Goal: Transaction & Acquisition: Book appointment/travel/reservation

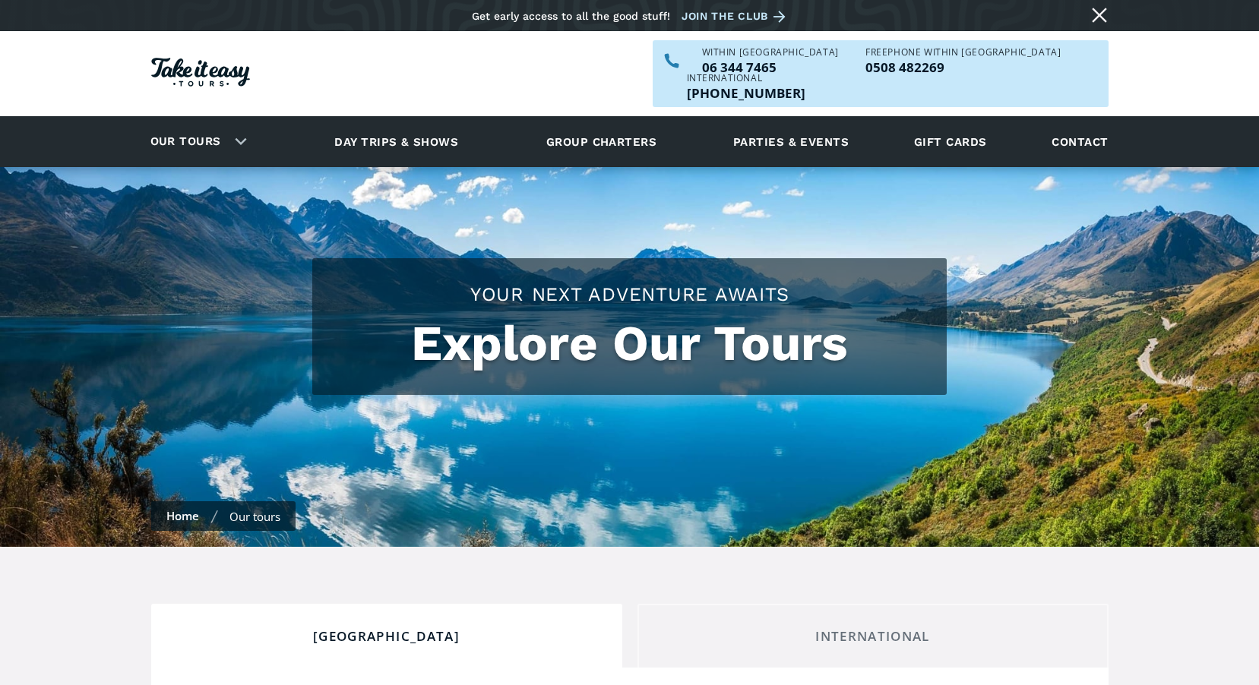
scroll to position [279, 0]
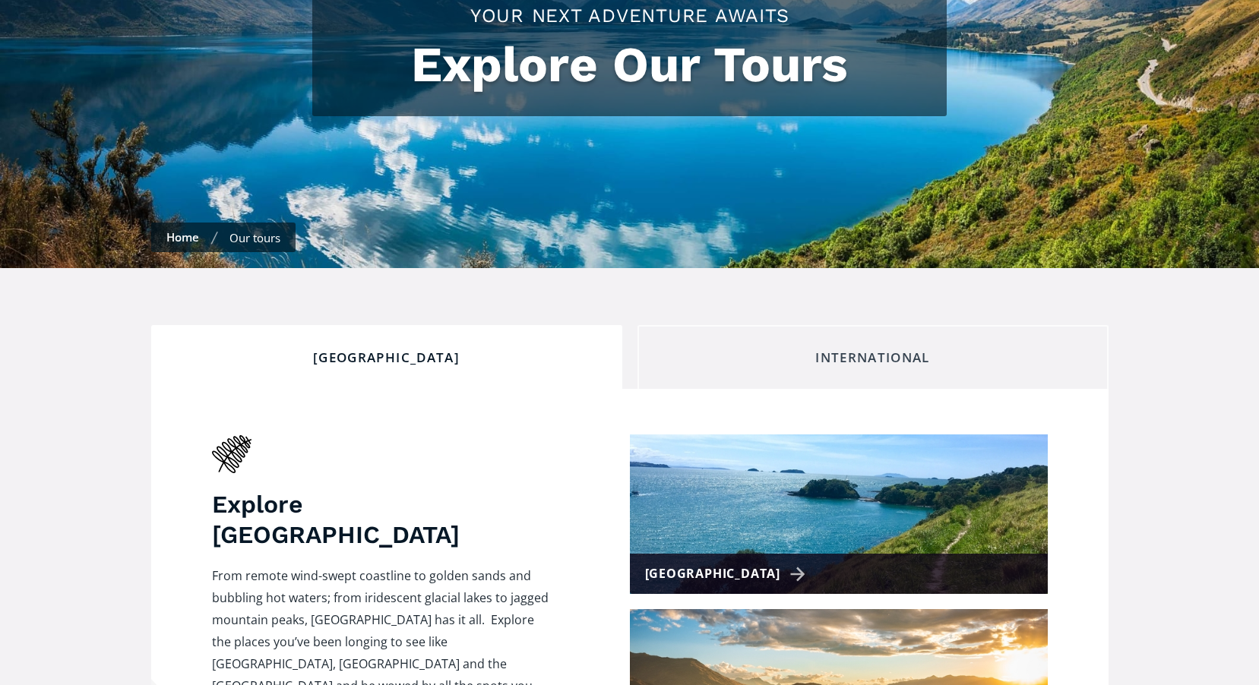
click at [797, 325] on link "International" at bounding box center [872, 357] width 471 height 64
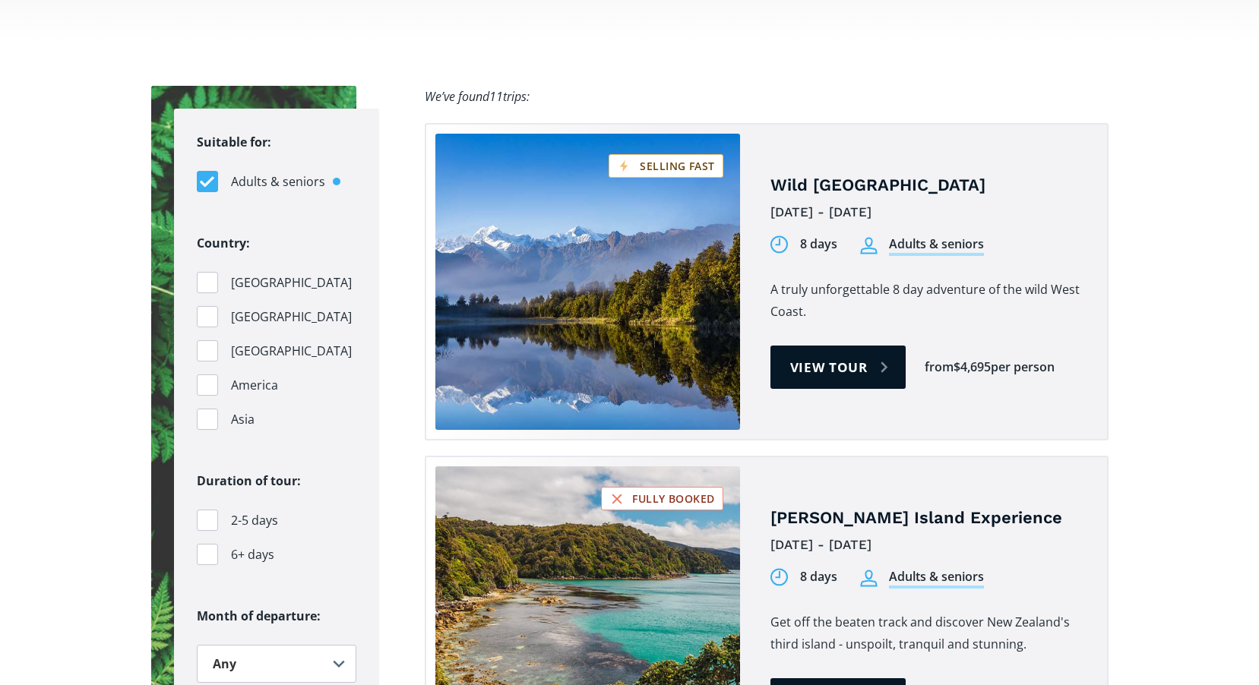
scroll to position [1671, 0]
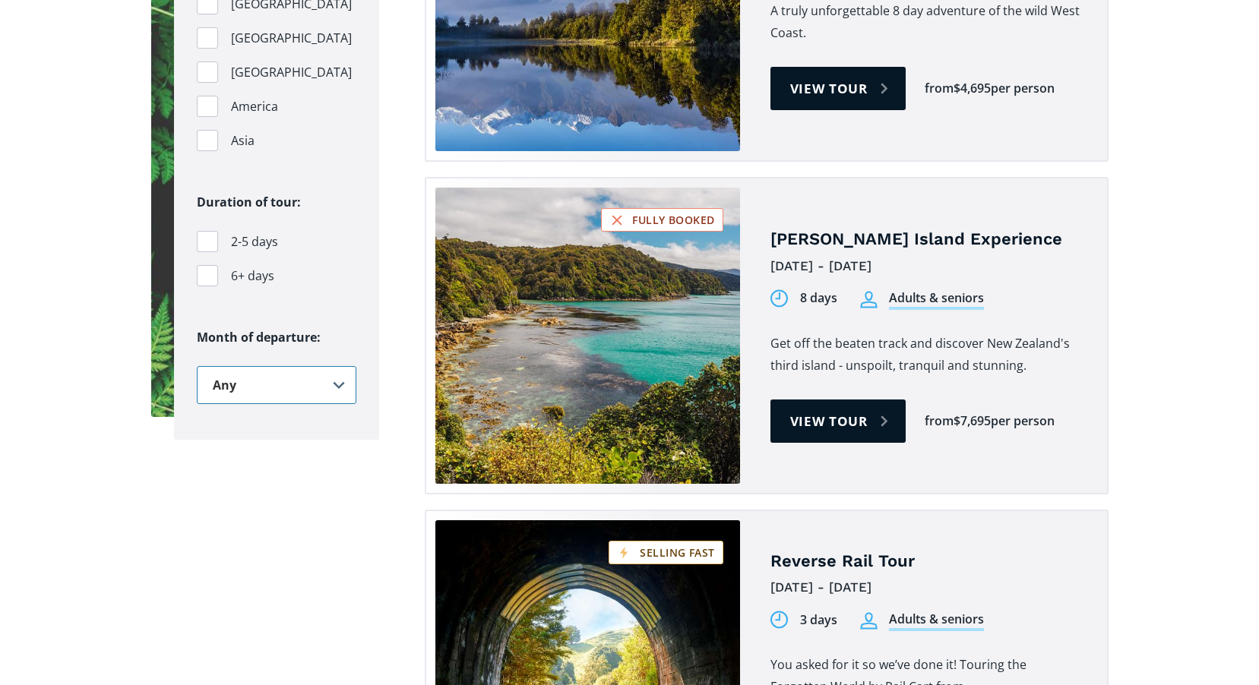
click at [340, 366] on select "Any January February March April May June July August September October Novembe…" at bounding box center [277, 385] width 160 height 38
select select ".april"
click at [197, 366] on select "Any January February March April May June July August September October Novembe…" at bounding box center [277, 385] width 160 height 38
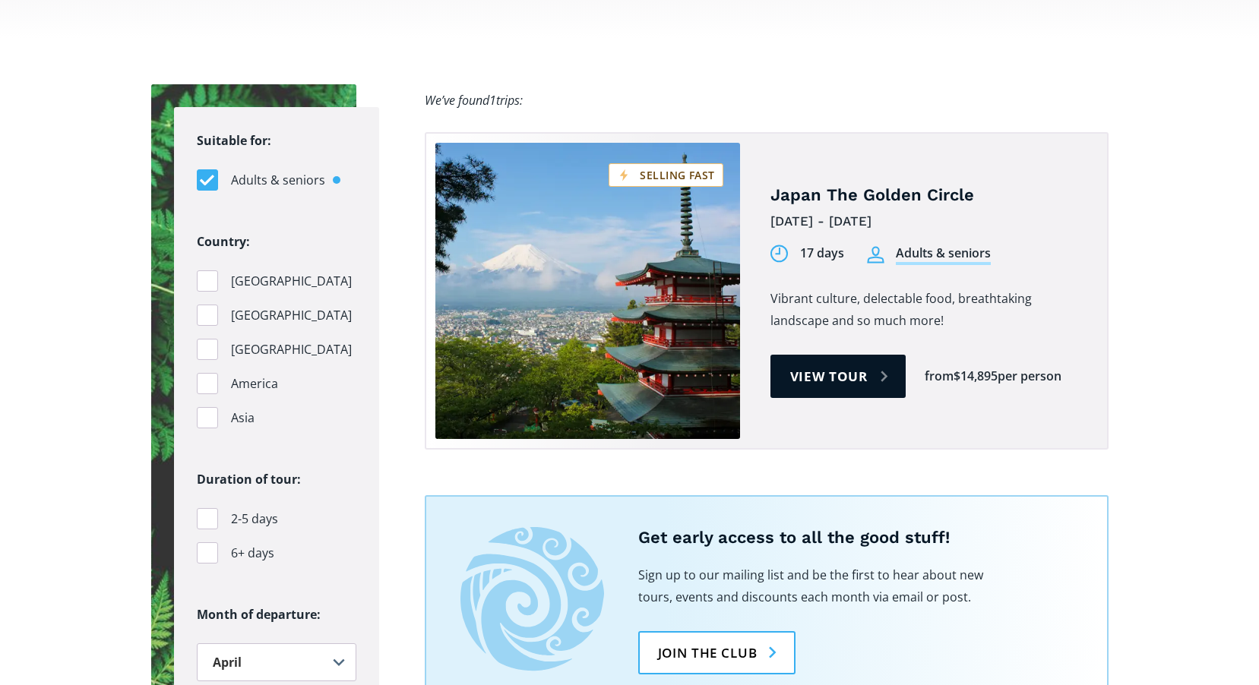
scroll to position [1393, 0]
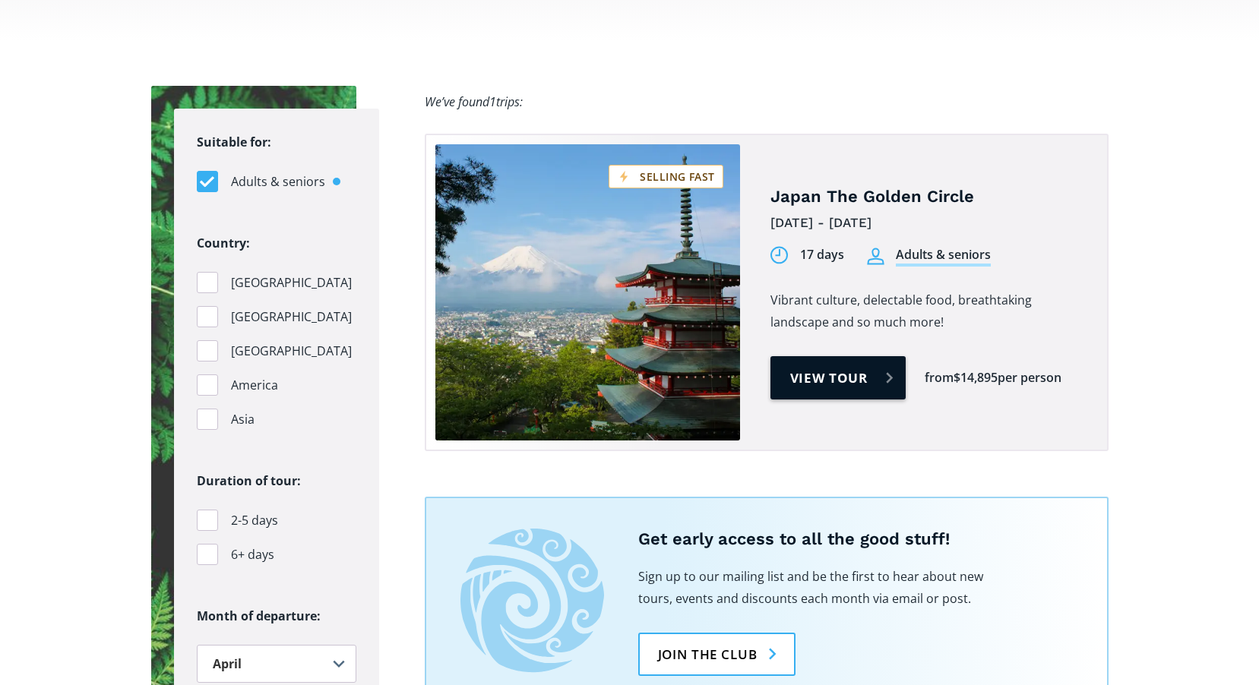
click at [824, 356] on link "View tour" at bounding box center [838, 377] width 136 height 43
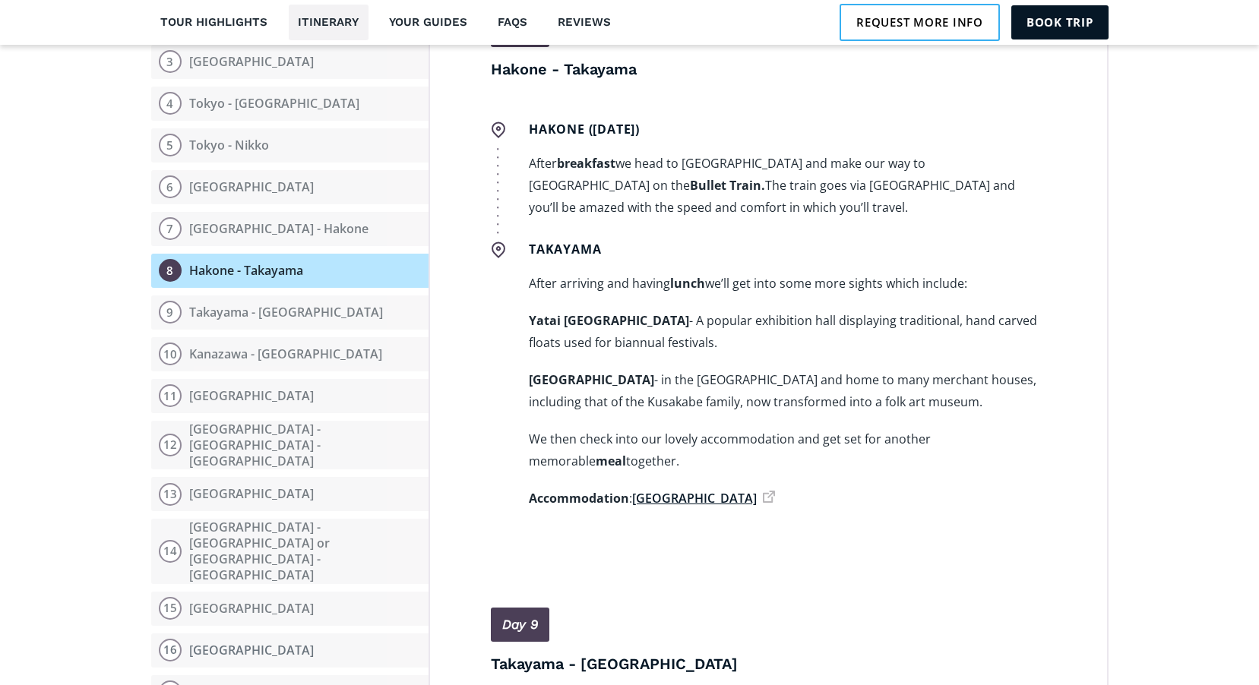
scroll to position [4457, 0]
